Goal: Task Accomplishment & Management: Complete application form

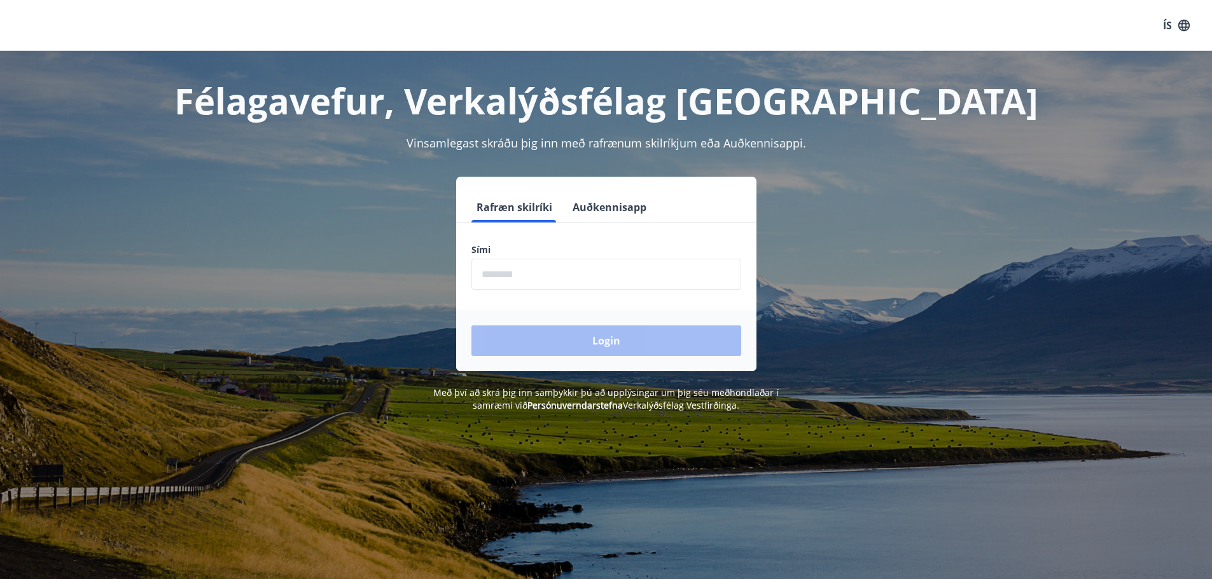
click at [528, 273] on input "phone" at bounding box center [606, 274] width 270 height 31
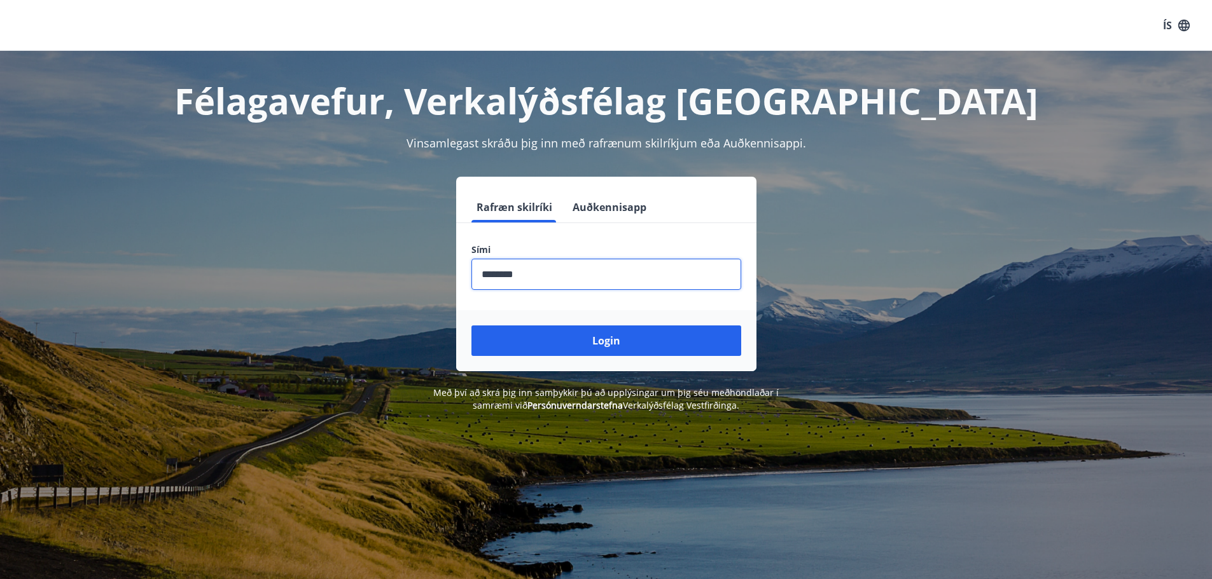
type input "********"
click at [471, 326] on button "Login" at bounding box center [606, 341] width 270 height 31
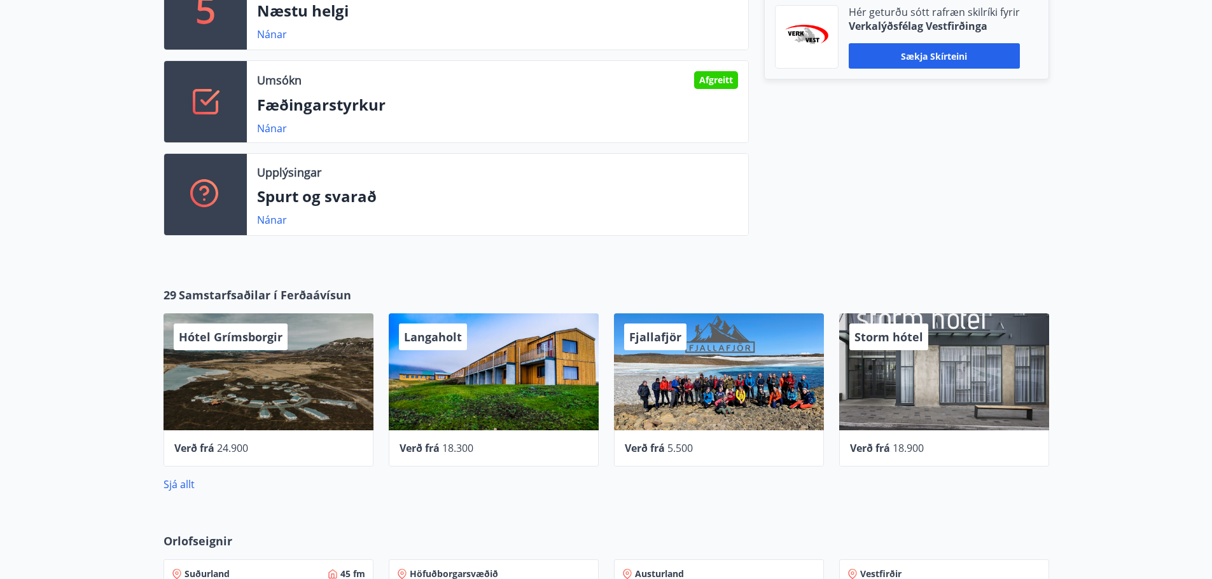
scroll to position [415, 0]
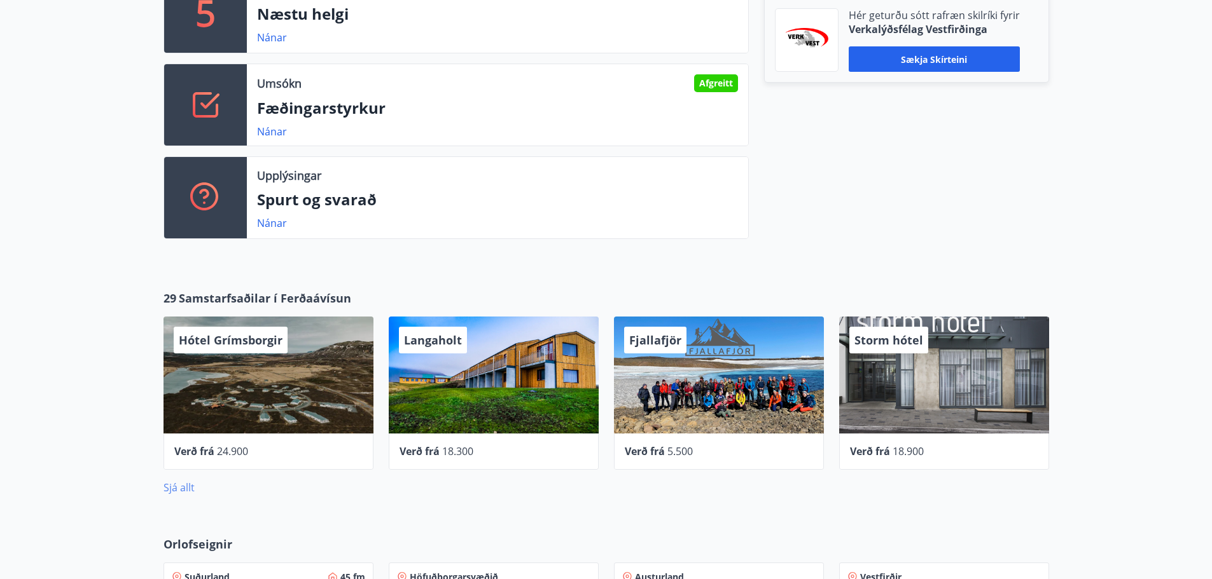
click at [190, 489] on link "Sjá allt" at bounding box center [178, 488] width 31 height 14
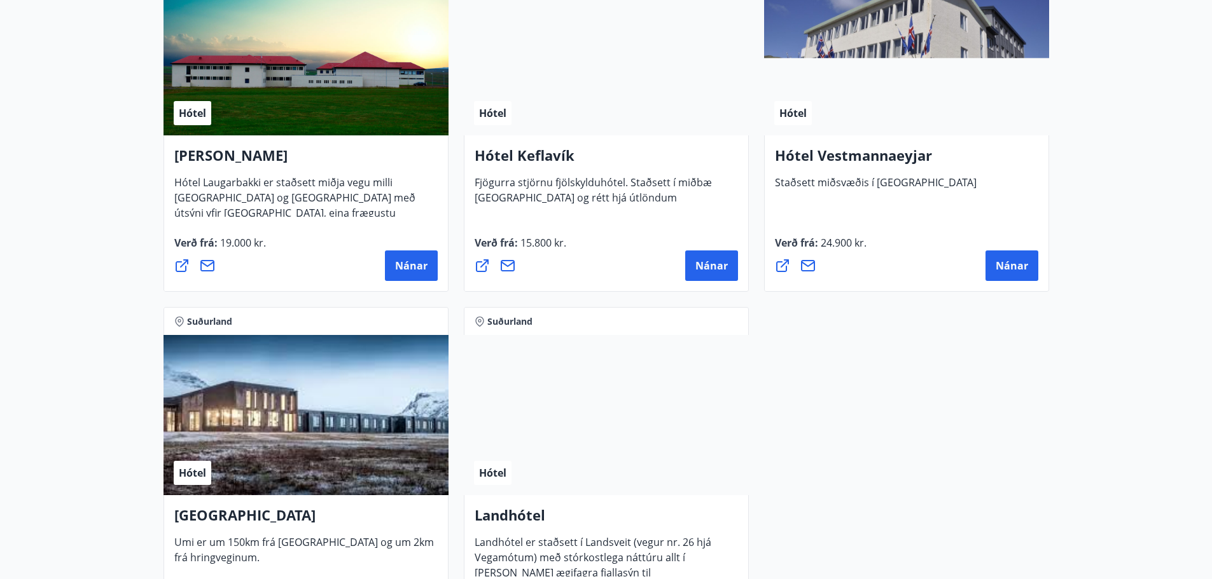
scroll to position [3307, 0]
